Goal: Task Accomplishment & Management: Manage account settings

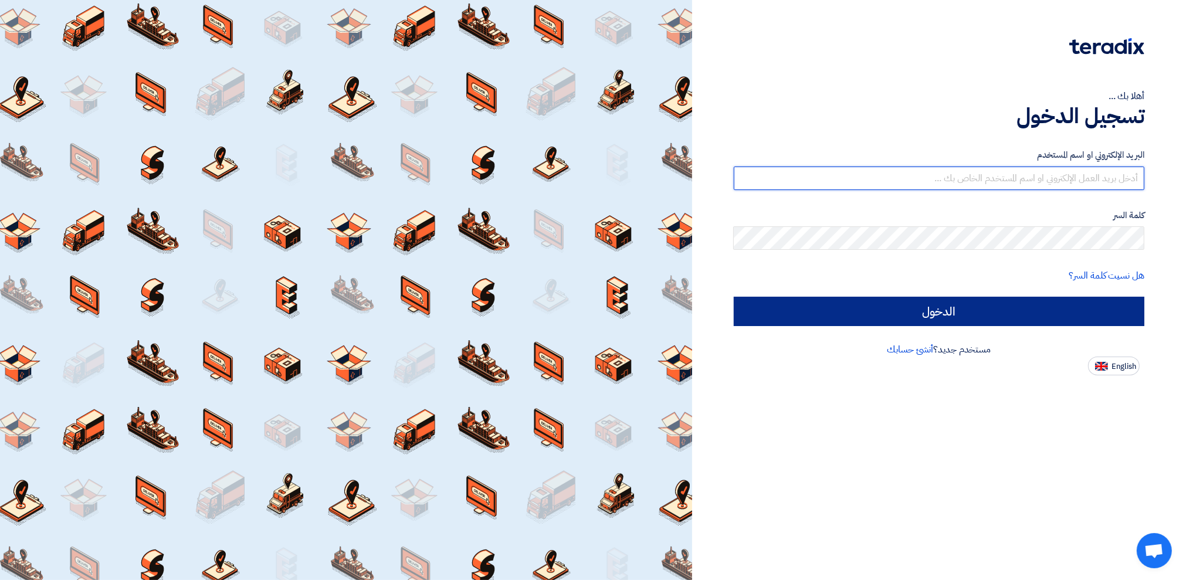
type input "[PERSON_NAME][EMAIL_ADDRESS][PERSON_NAME][DOMAIN_NAME]"
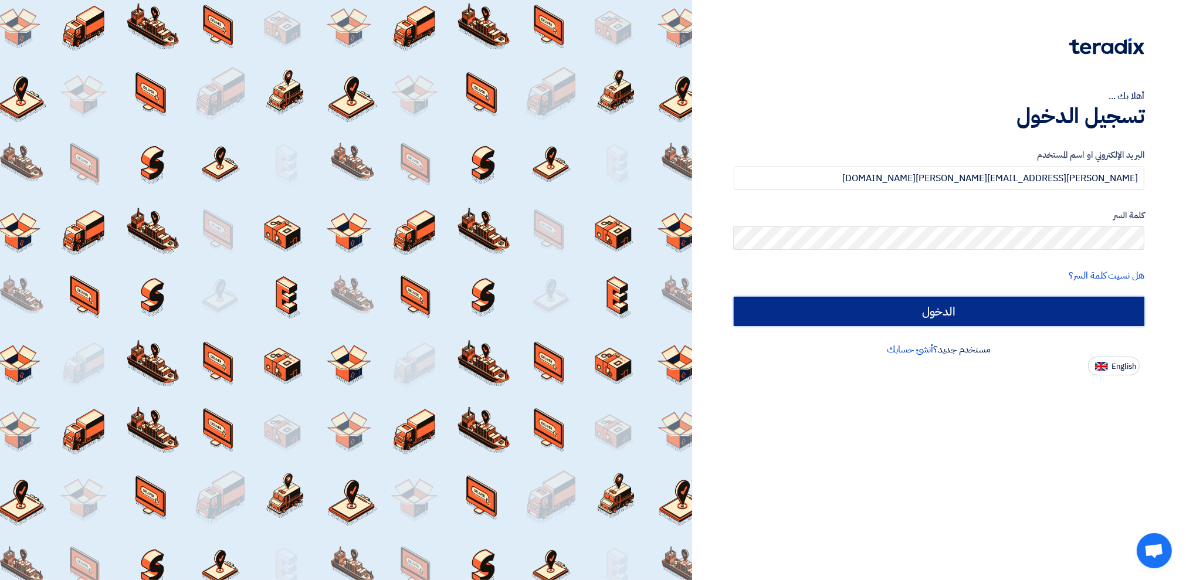
click at [998, 313] on input "الدخول" at bounding box center [939, 311] width 411 height 29
type input "Sign in"
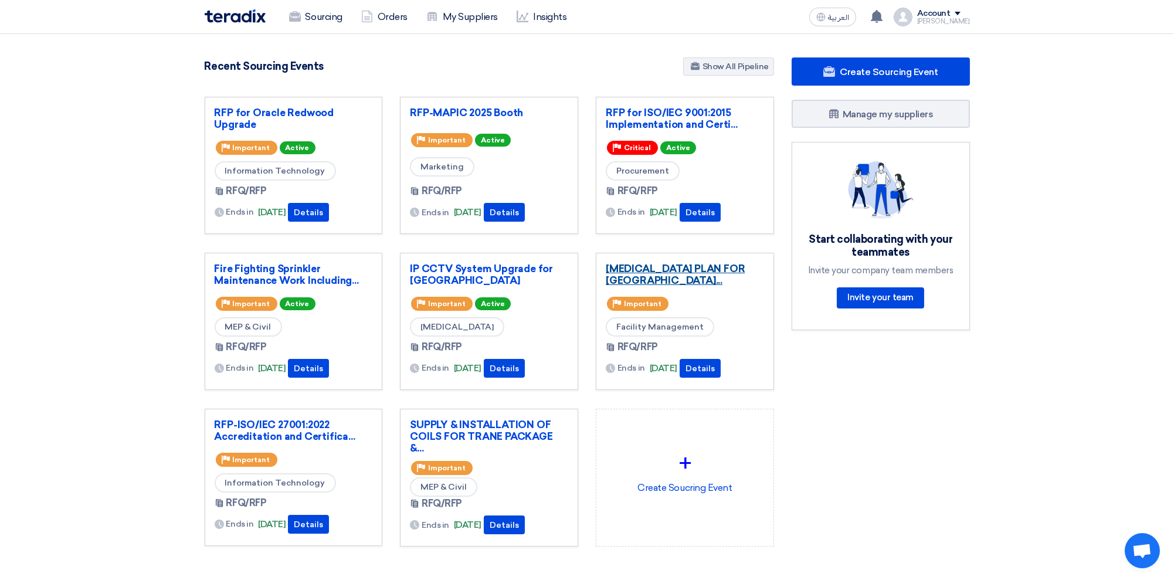
click at [677, 267] on link "[MEDICAL_DATA] PLAN FOR [GEOGRAPHIC_DATA]..." at bounding box center [685, 274] width 158 height 23
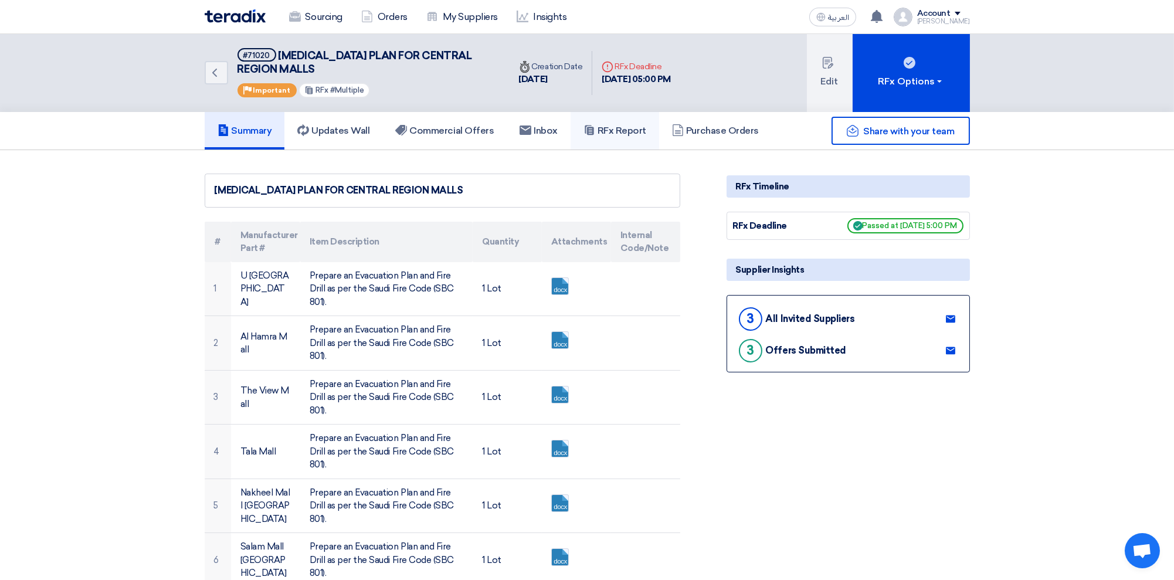
click at [628, 130] on h5 "RFx Report" at bounding box center [615, 131] width 63 height 12
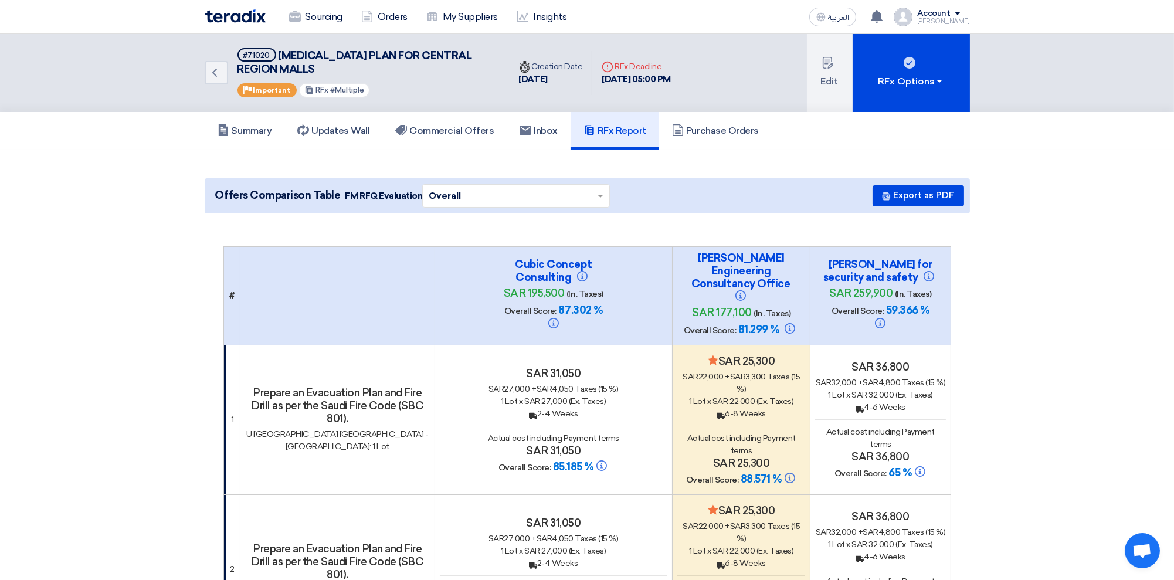
click at [228, 12] on img at bounding box center [235, 15] width 61 height 13
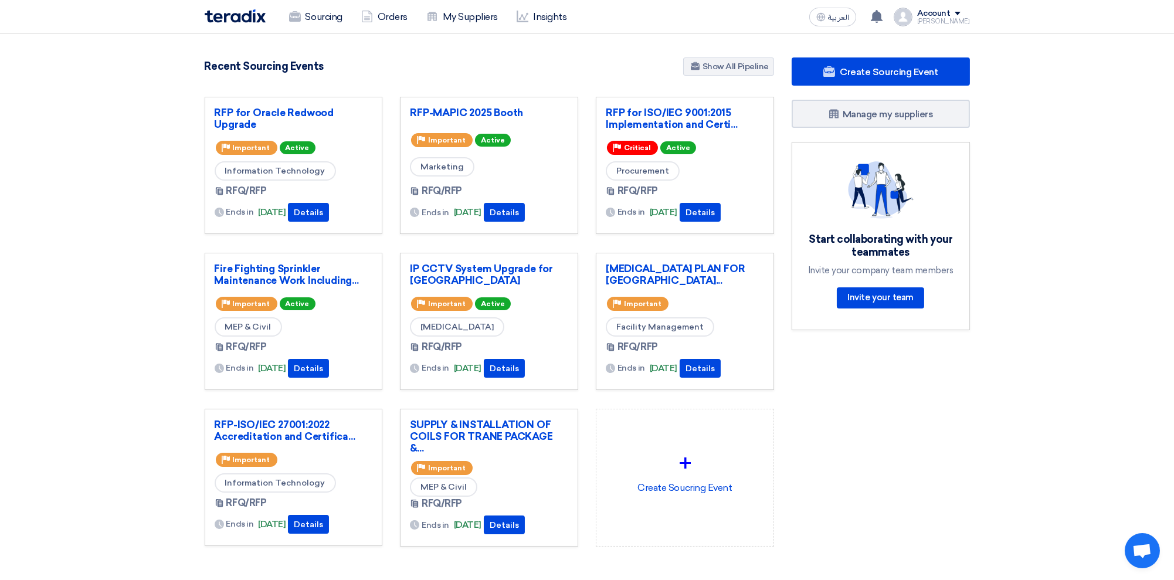
click at [951, 16] on div "Account" at bounding box center [933, 14] width 33 height 10
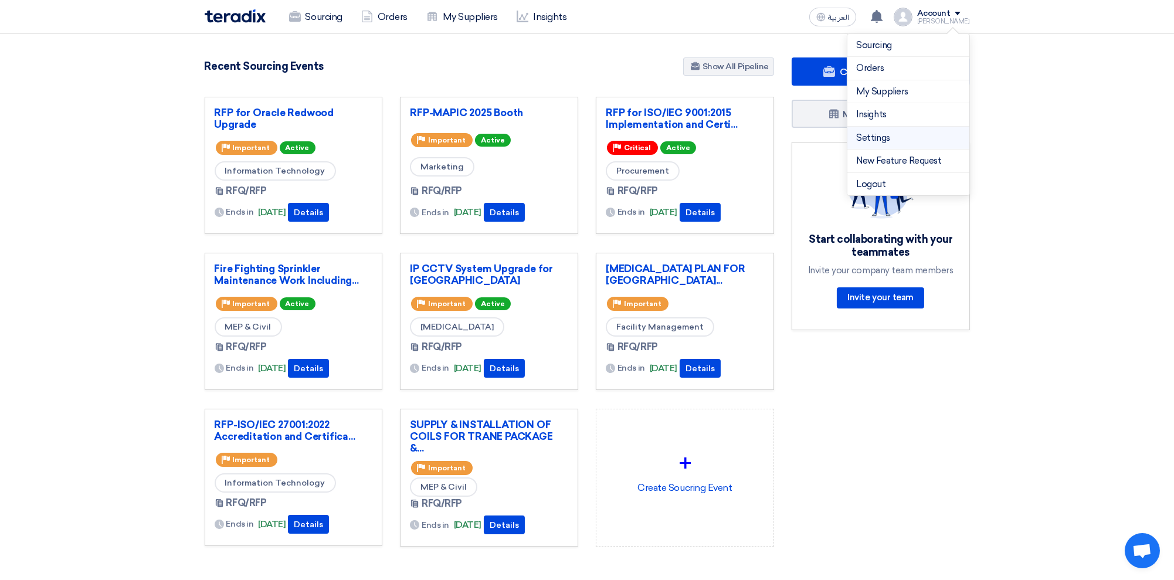
click at [879, 136] on link "Settings" at bounding box center [908, 137] width 103 height 13
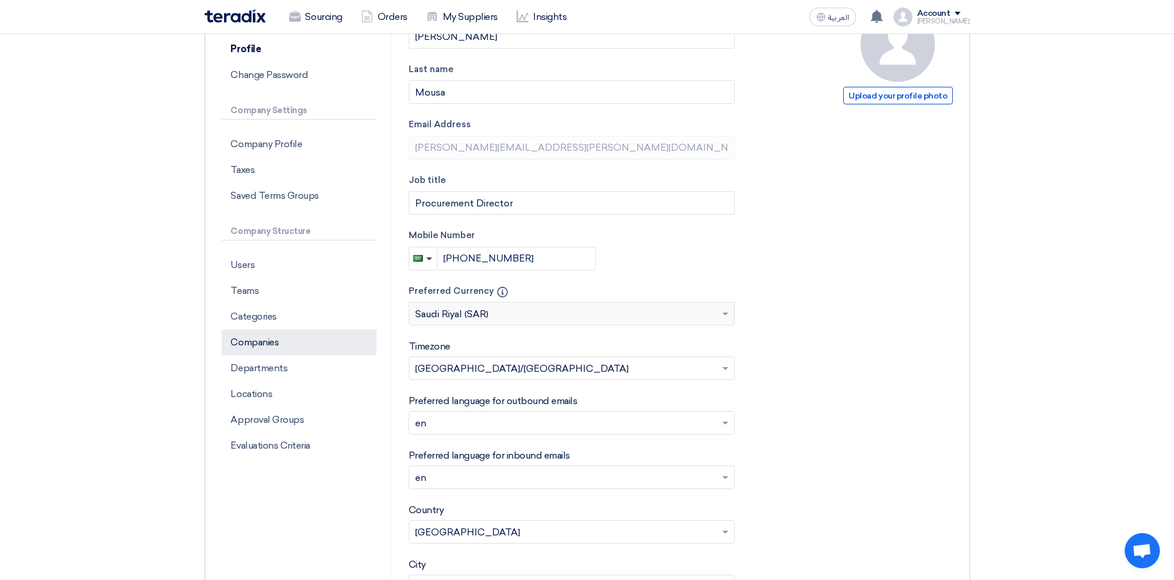
scroll to position [156, 0]
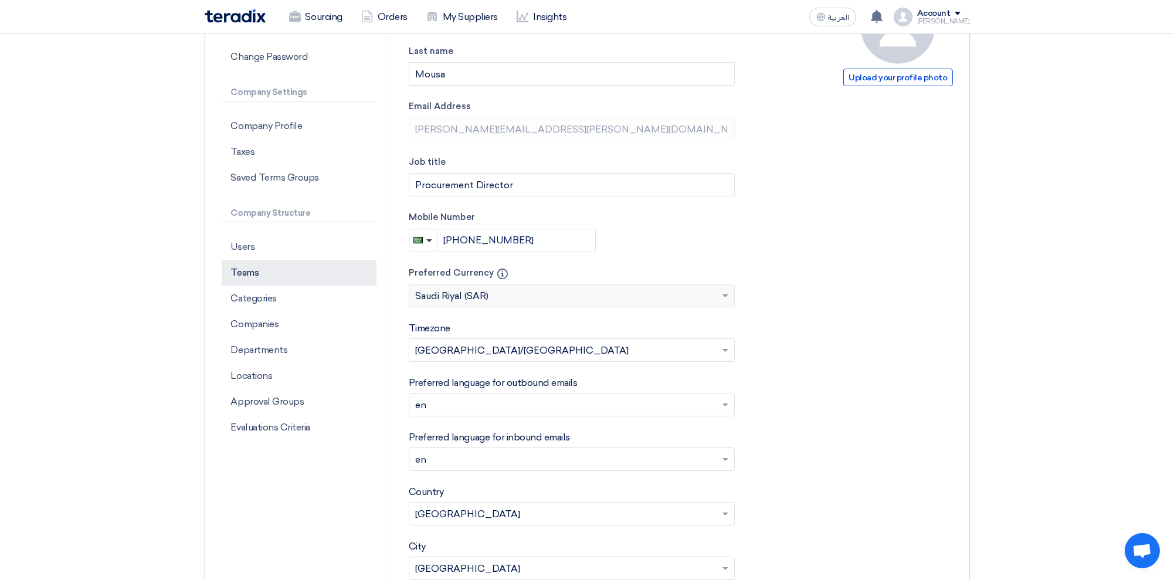
click at [267, 270] on p "Teams" at bounding box center [299, 273] width 155 height 26
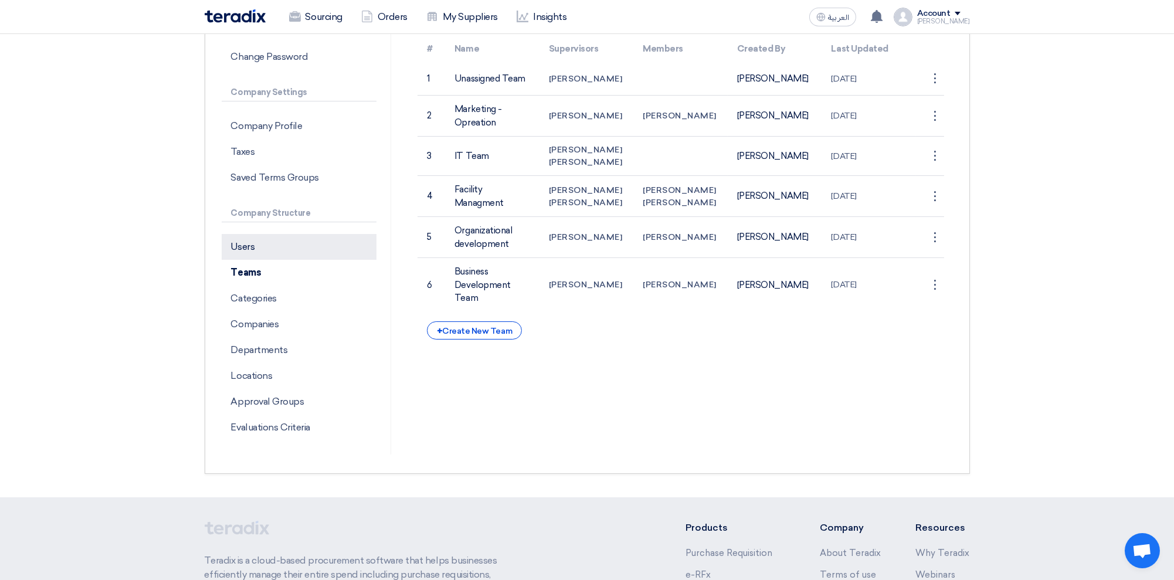
click at [267, 252] on p "Users" at bounding box center [299, 247] width 155 height 26
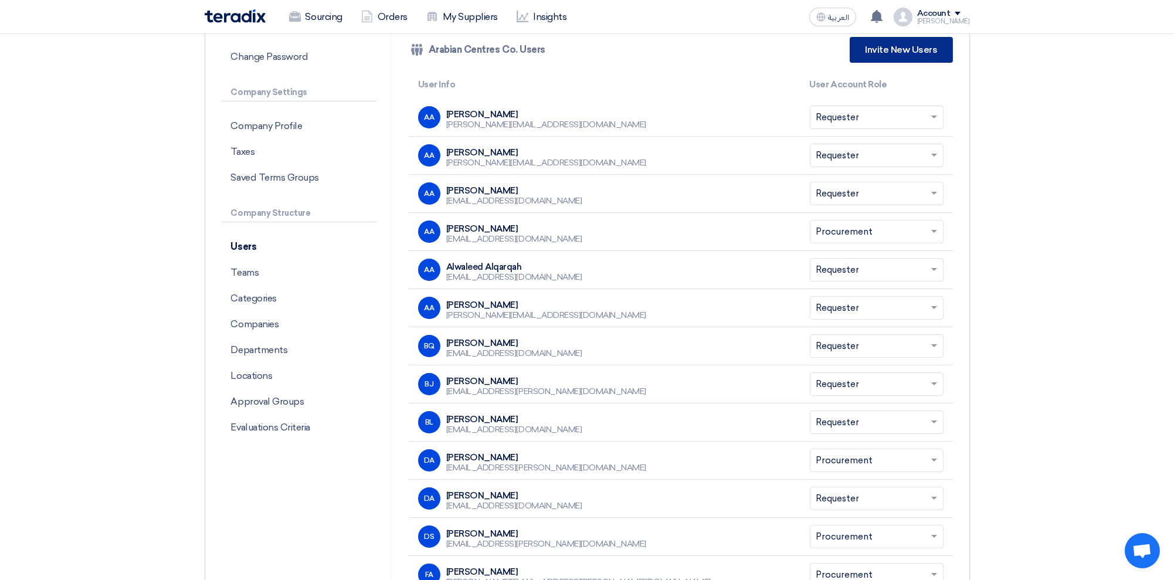
click at [893, 51] on link "Invite New Users" at bounding box center [901, 50] width 103 height 26
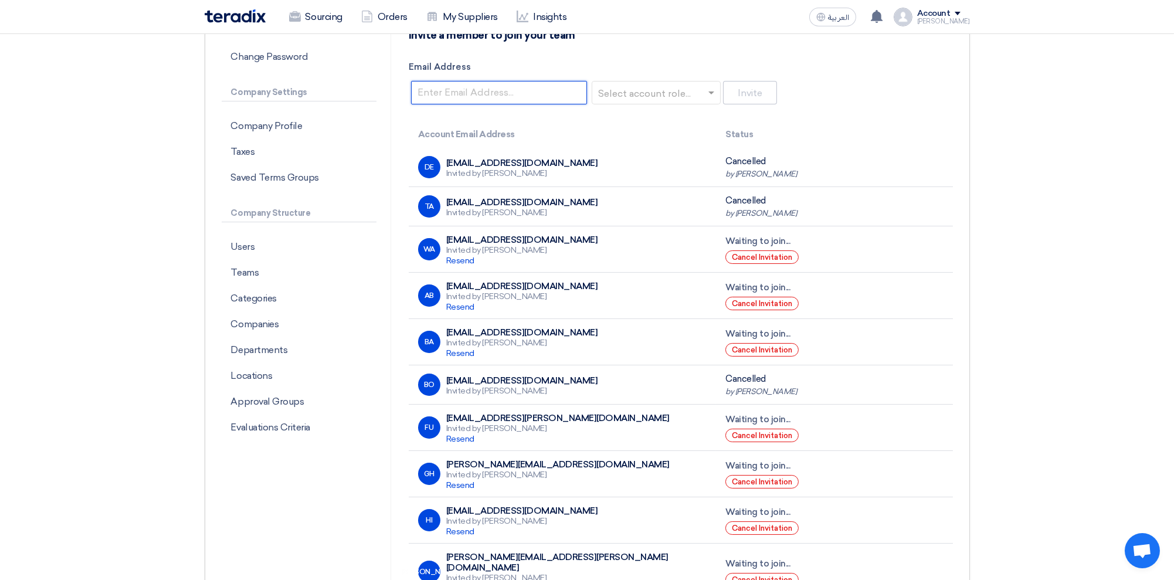
click at [478, 87] on input "Email Address" at bounding box center [499, 92] width 176 height 23
type input "[PERSON_NAME][EMAIL_ADDRESS][PERSON_NAME][DOMAIN_NAME]"
click at [662, 93] on input "text" at bounding box center [653, 93] width 104 height 19
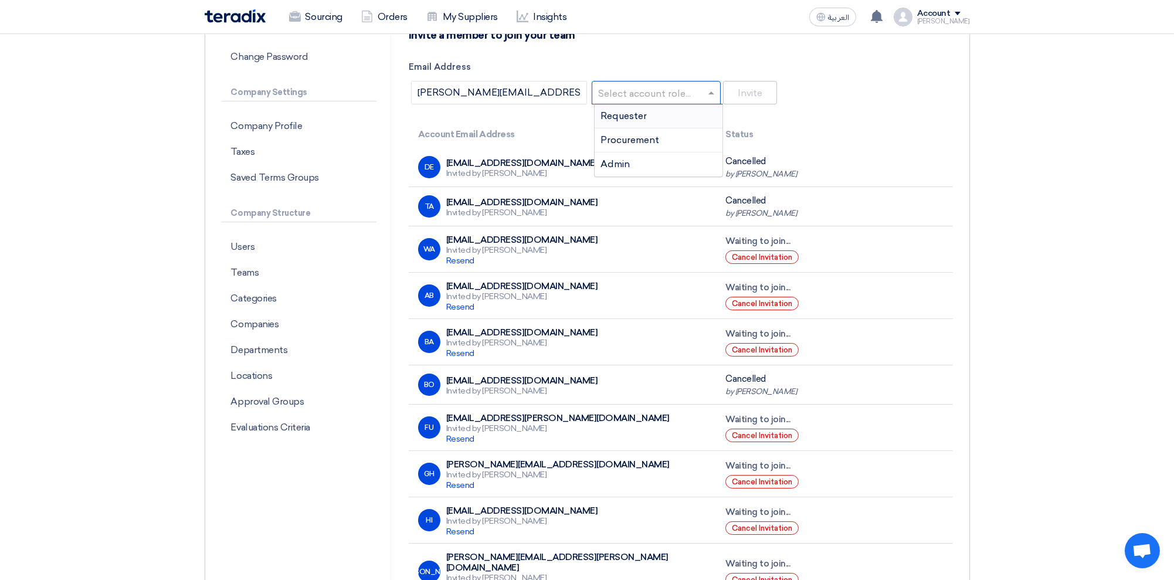
click at [646, 114] on span "Requester" at bounding box center [624, 115] width 46 height 11
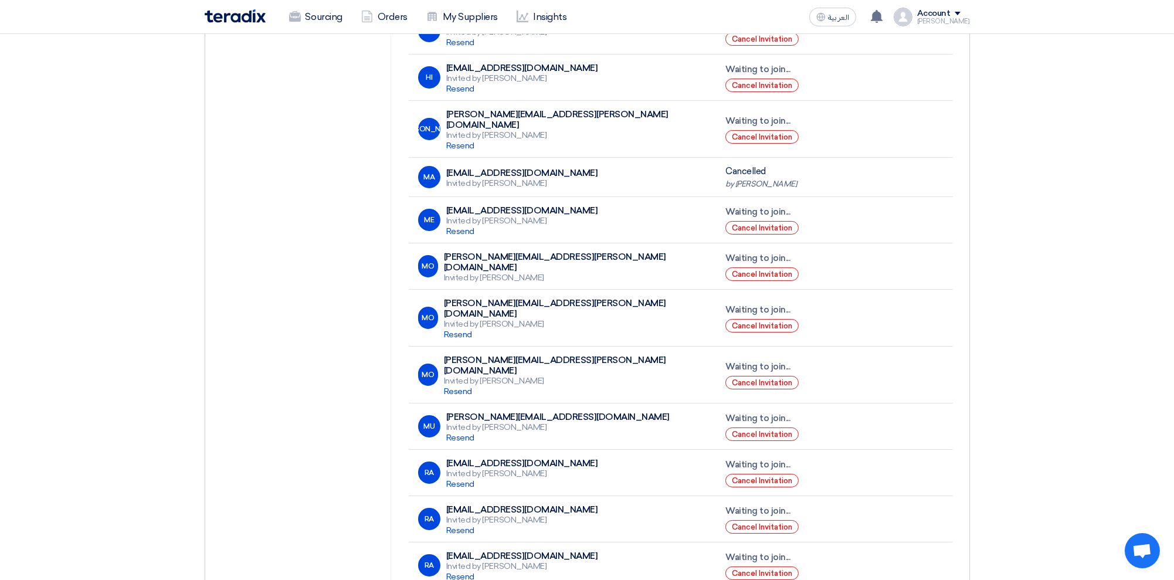
scroll to position [625, 0]
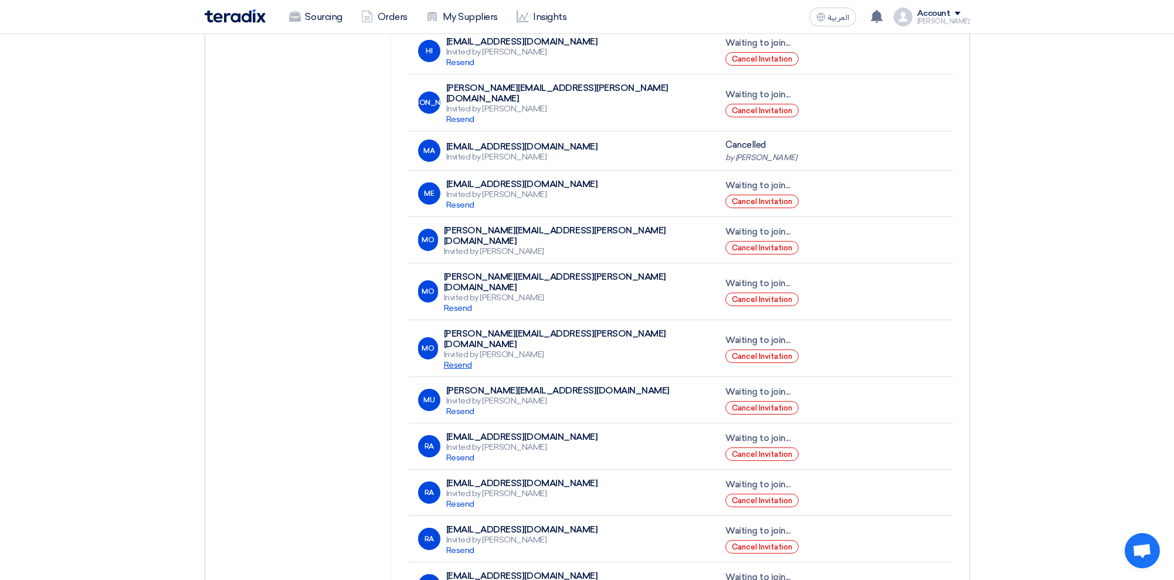
click at [455, 360] on span "Resend" at bounding box center [458, 365] width 28 height 10
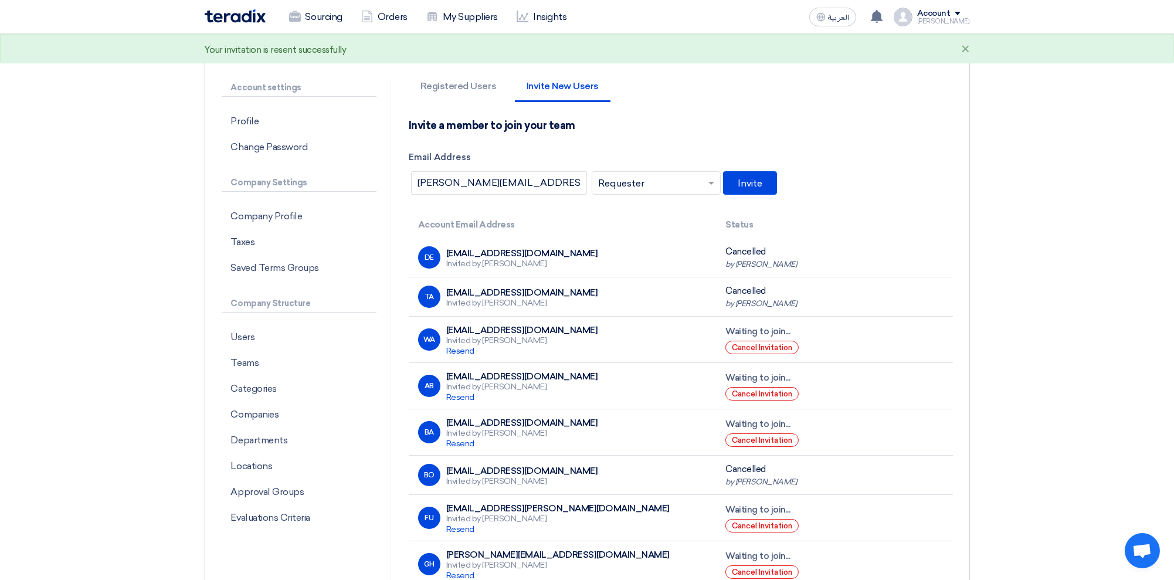
scroll to position [0, 0]
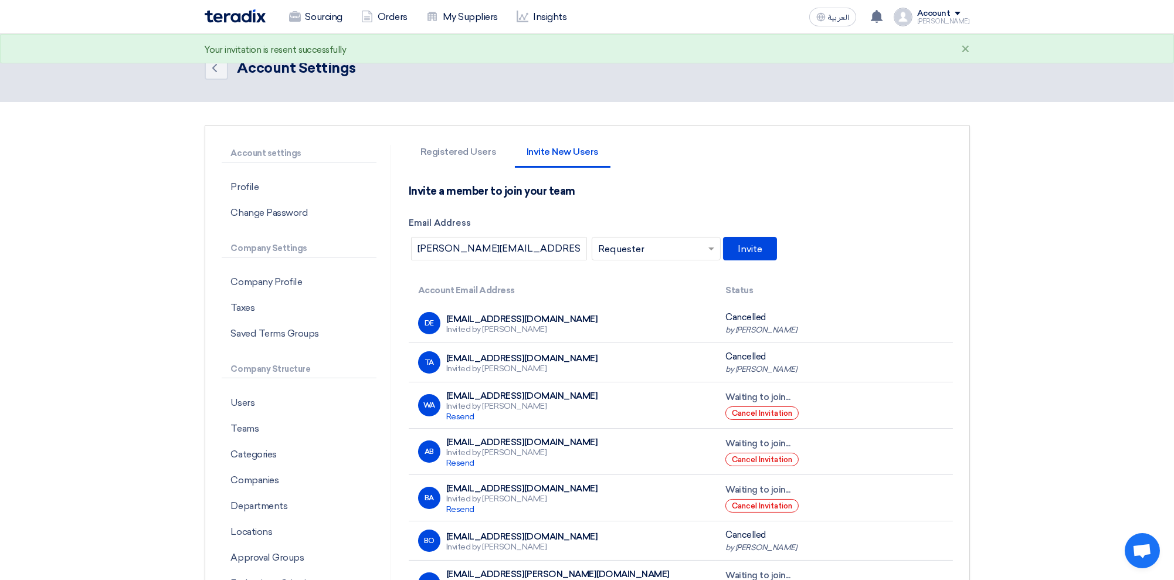
click at [237, 11] on img at bounding box center [235, 15] width 61 height 13
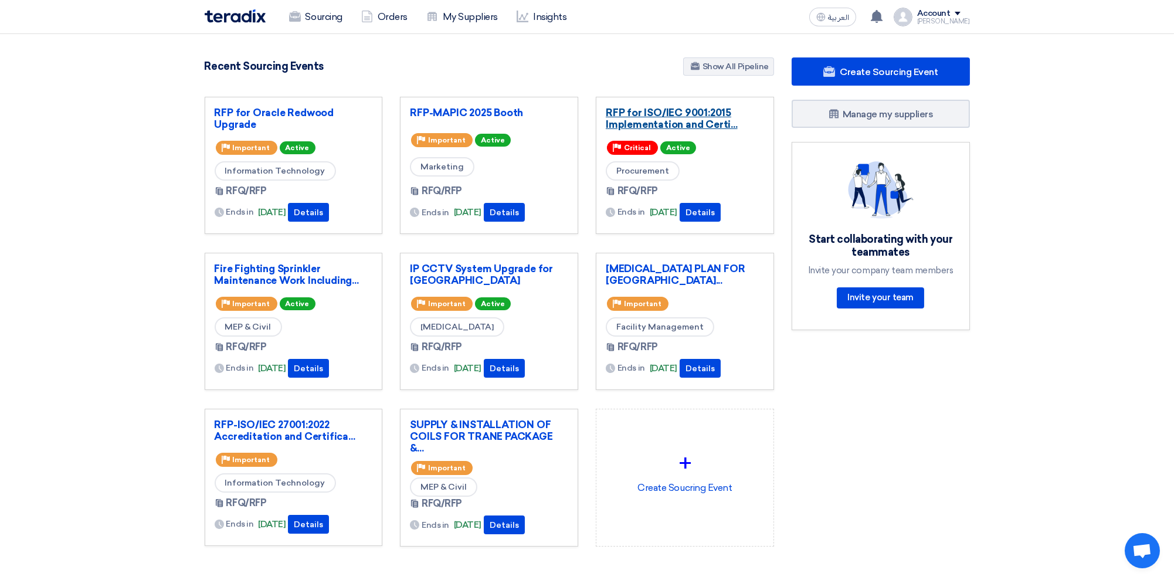
click at [660, 118] on link "RFP for ISO/IEC 9001:2015 Implementation and Certi..." at bounding box center [685, 118] width 158 height 23
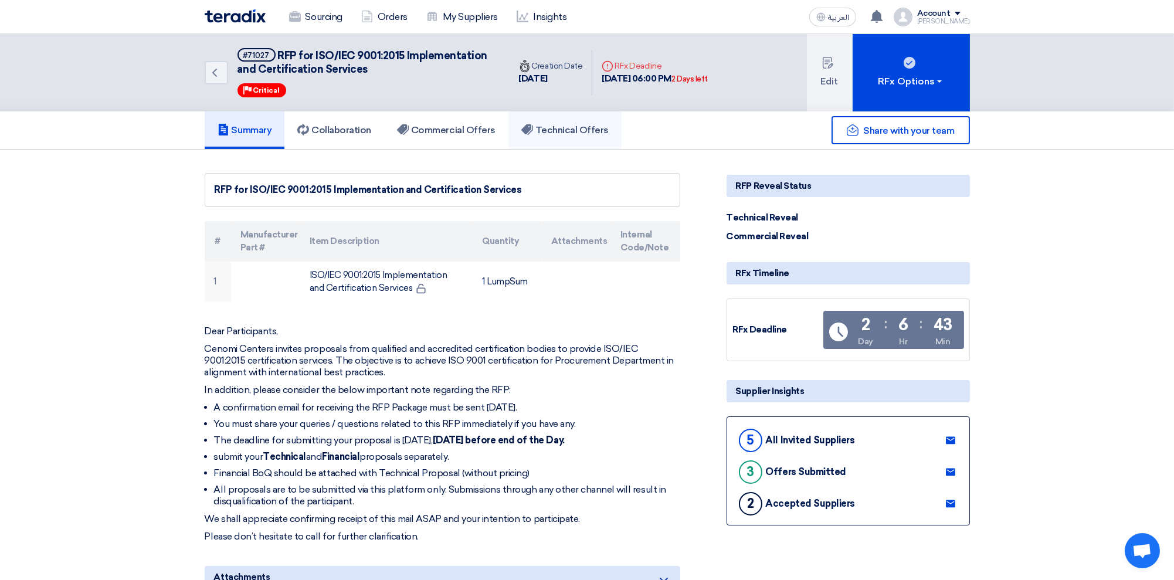
click at [558, 131] on h5 "Technical Offers" at bounding box center [564, 130] width 87 height 12
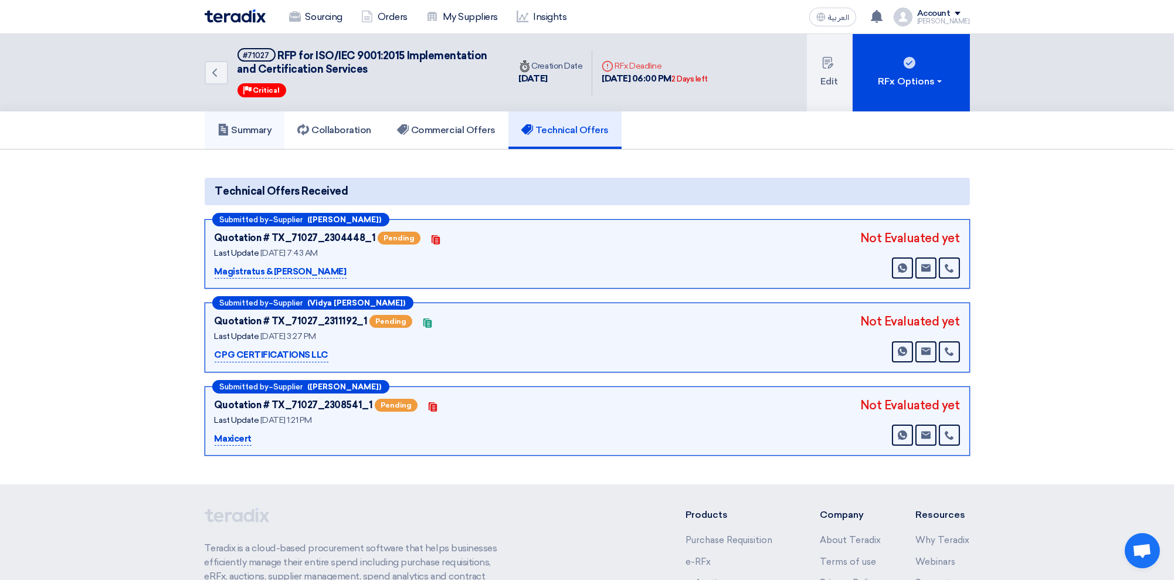
click at [259, 124] on h5 "Summary" at bounding box center [245, 130] width 55 height 12
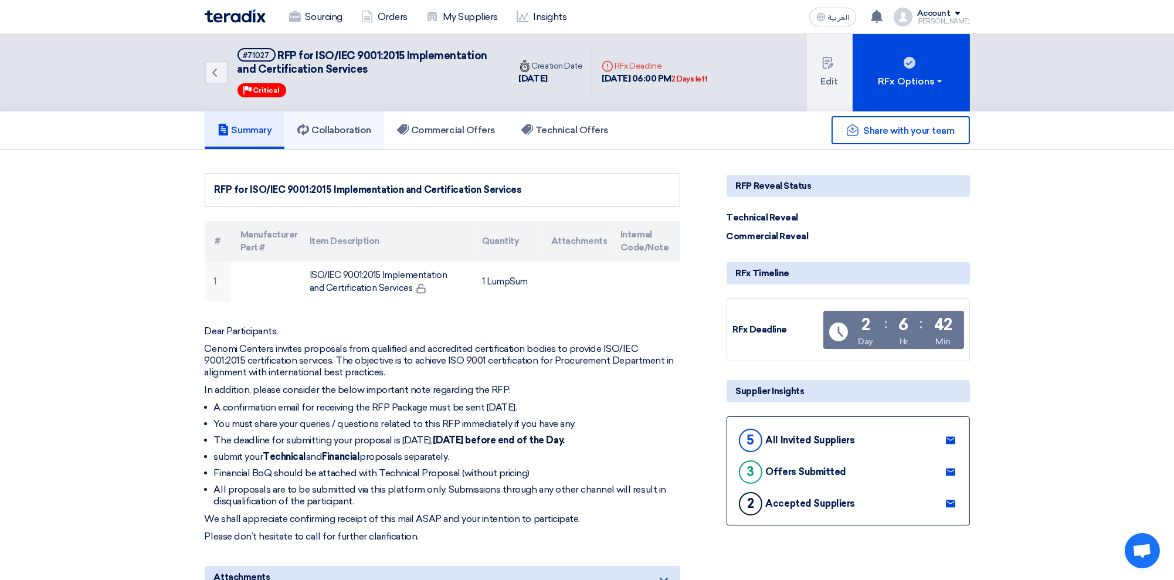
click at [344, 128] on h5 "Collaboration" at bounding box center [334, 130] width 74 height 12
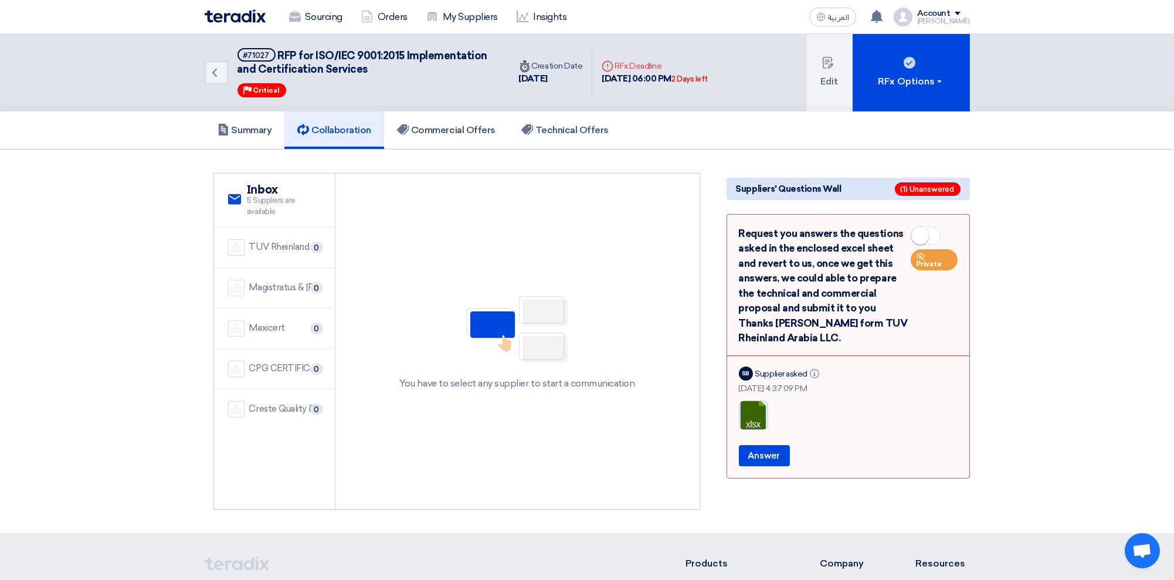
click at [755, 415] on link at bounding box center [787, 436] width 94 height 70
